Goal: Transaction & Acquisition: Purchase product/service

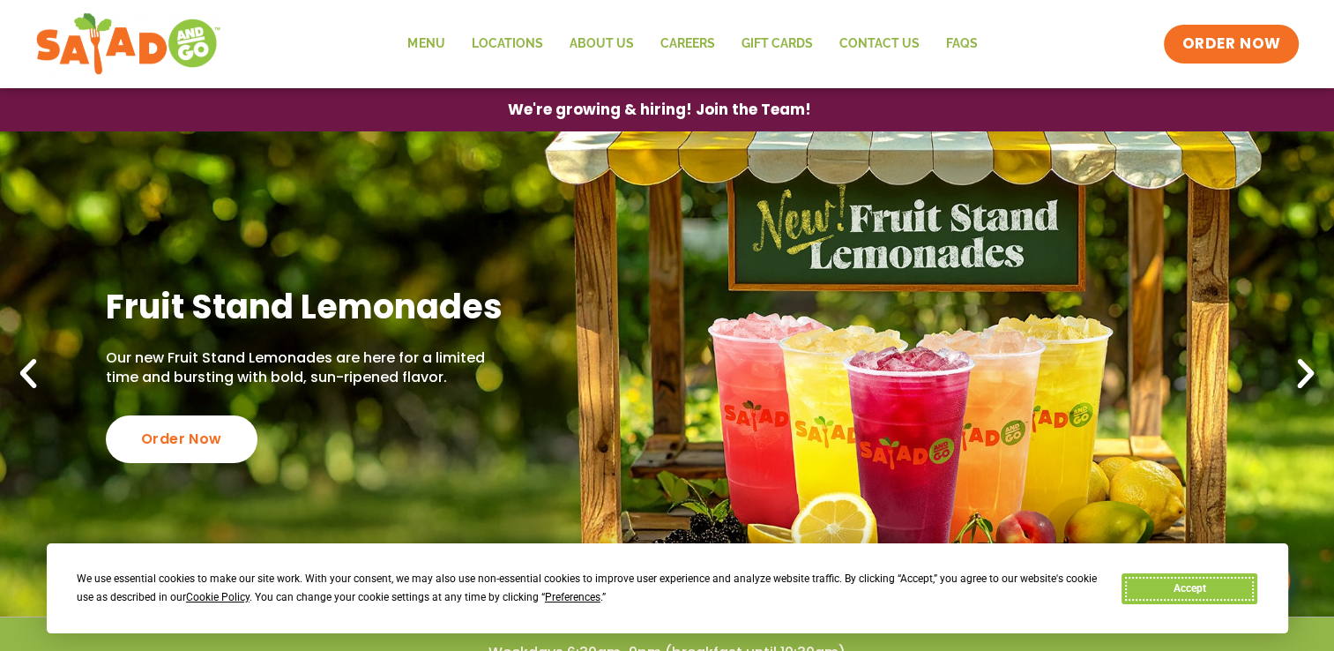
click at [1182, 592] on button "Accept" at bounding box center [1189, 588] width 136 height 31
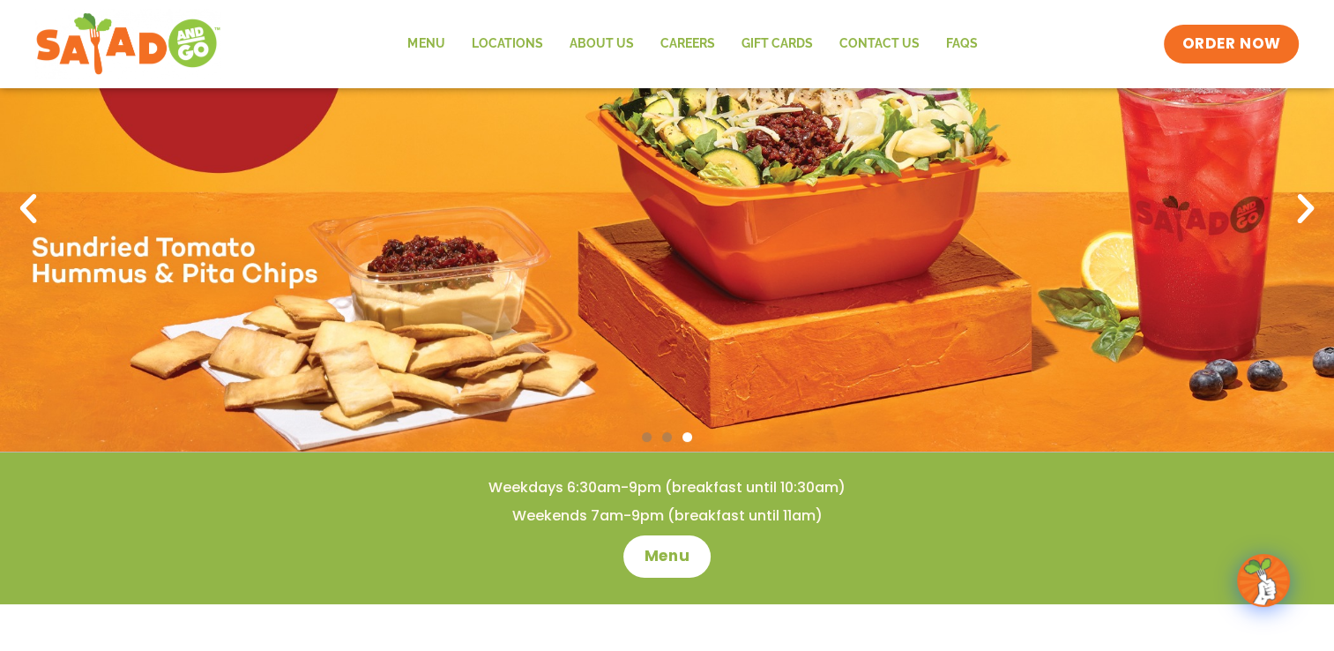
scroll to position [188, 0]
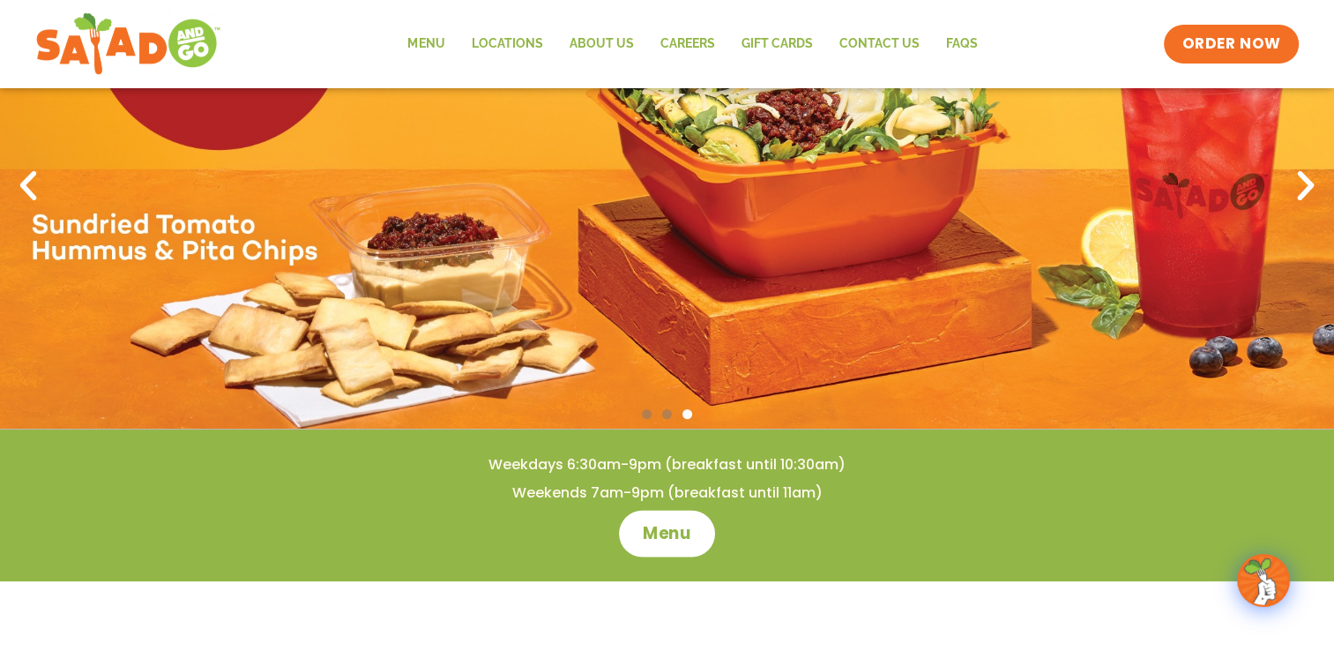
click at [679, 530] on span "Menu" at bounding box center [667, 533] width 50 height 23
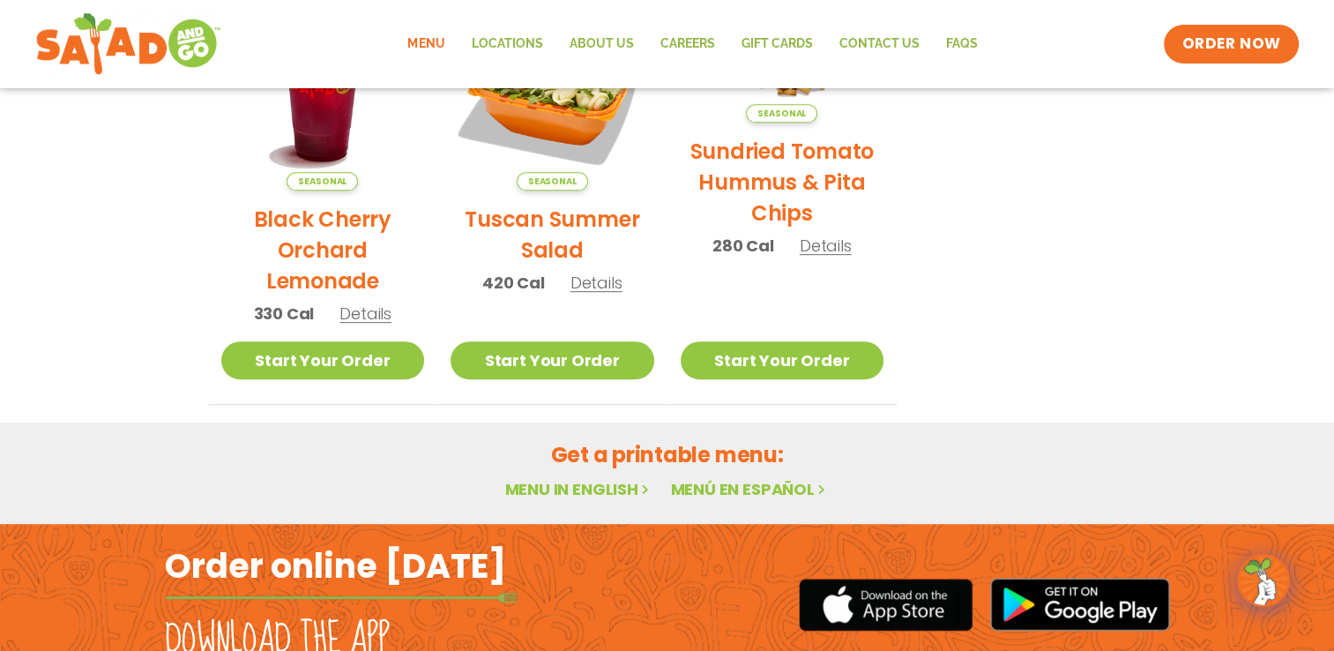
scroll to position [920, 0]
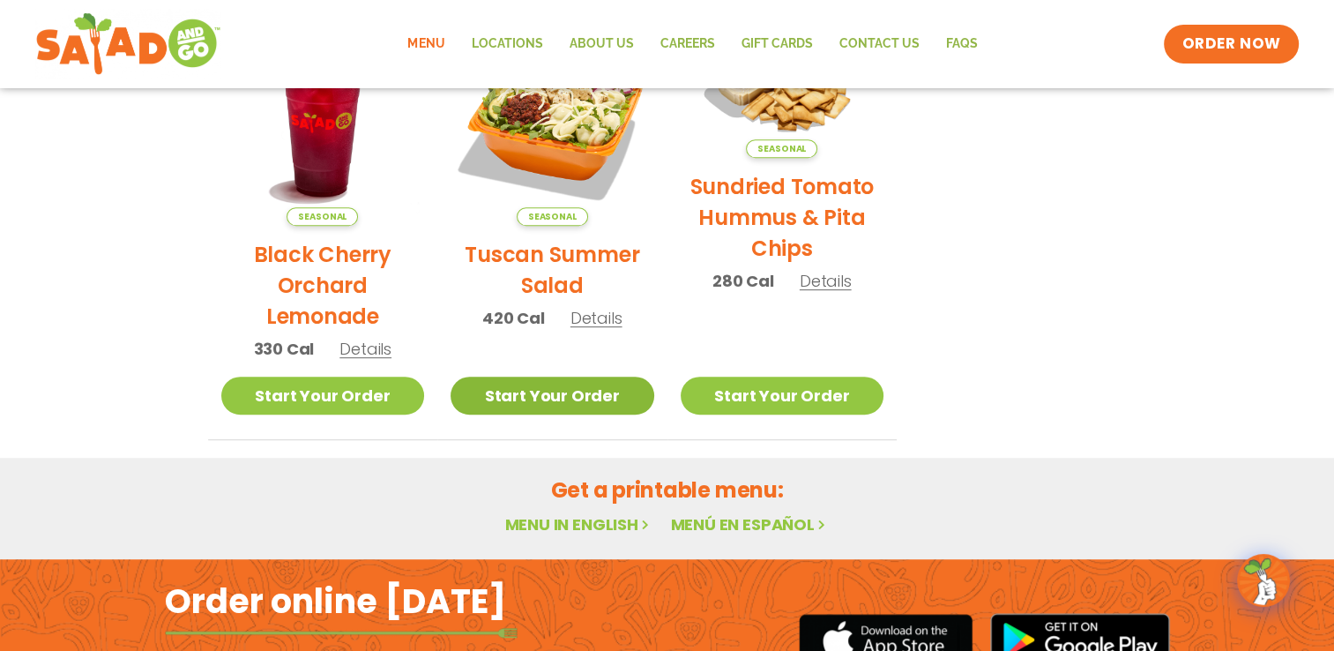
click at [557, 404] on link "Start Your Order" at bounding box center [553, 395] width 204 height 38
